Goal: Find specific page/section: Find specific page/section

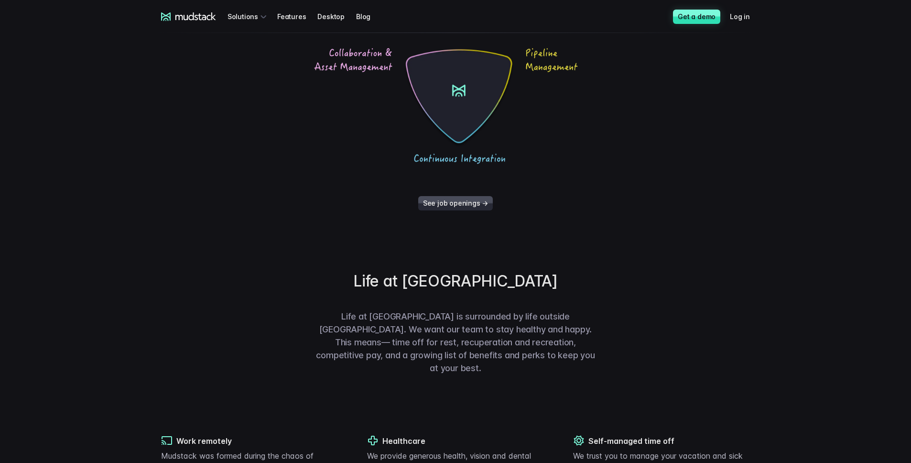
click at [454, 207] on link "See job openings →" at bounding box center [455, 203] width 75 height 14
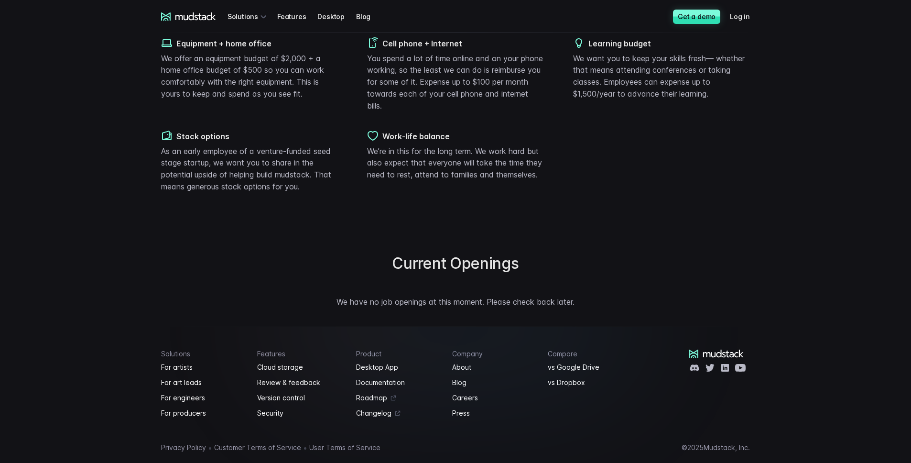
scroll to position [636, 0]
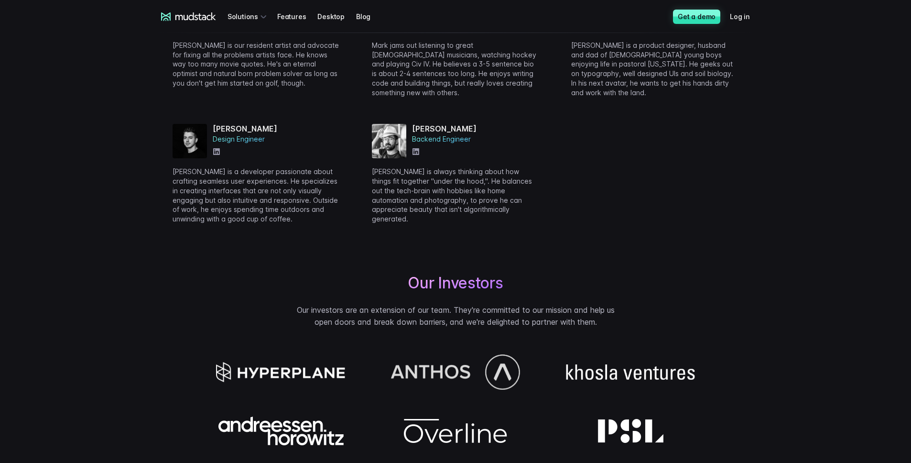
scroll to position [424, 0]
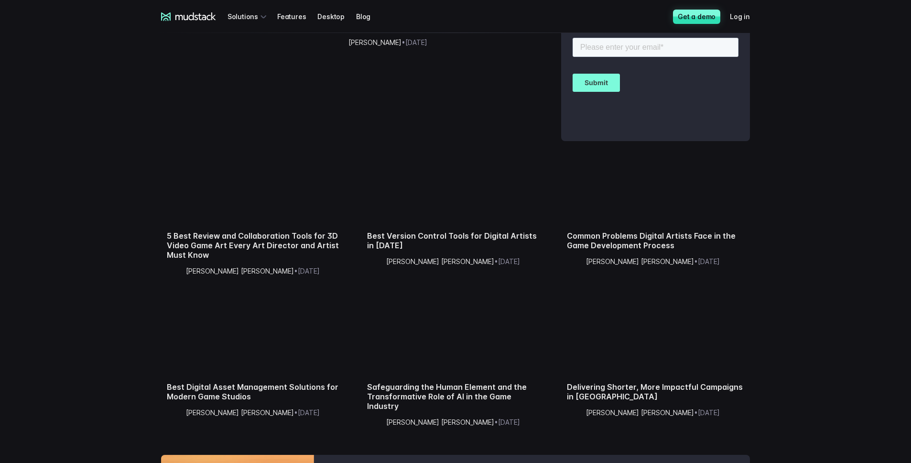
scroll to position [140, 0]
